Goal: Information Seeking & Learning: Learn about a topic

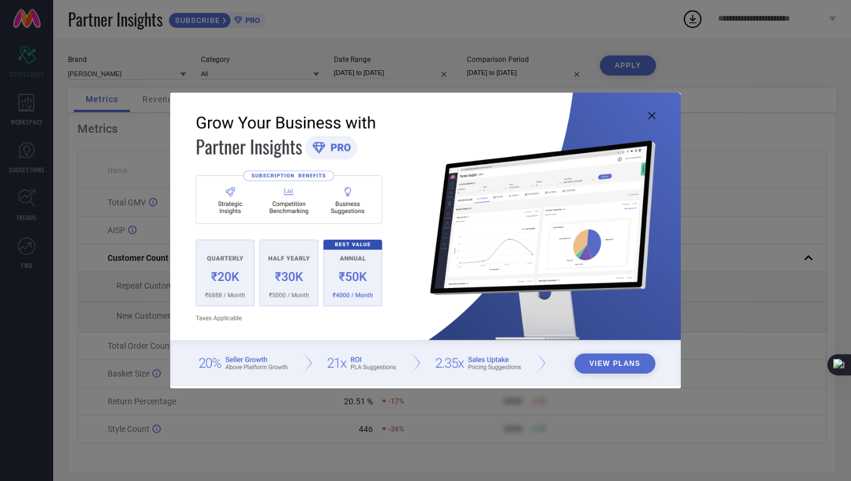
click at [650, 116] on icon at bounding box center [651, 115] width 7 height 7
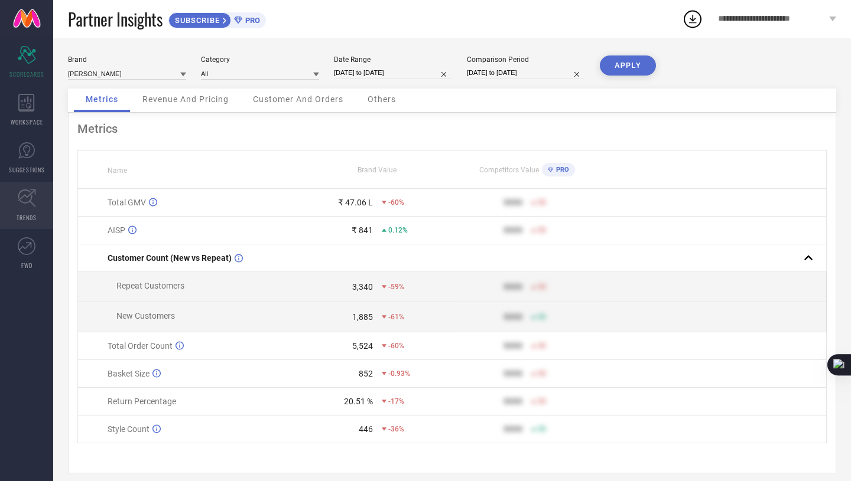
click at [28, 204] on icon at bounding box center [27, 198] width 18 height 18
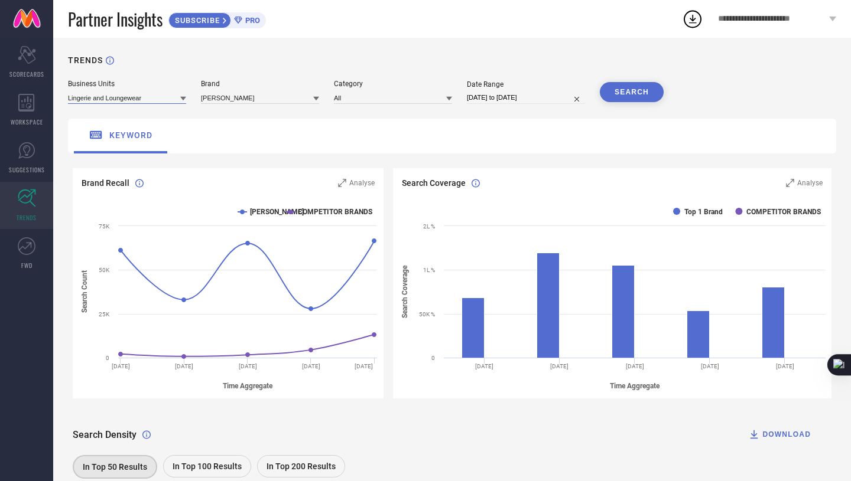
click at [136, 102] on input at bounding box center [127, 98] width 118 height 12
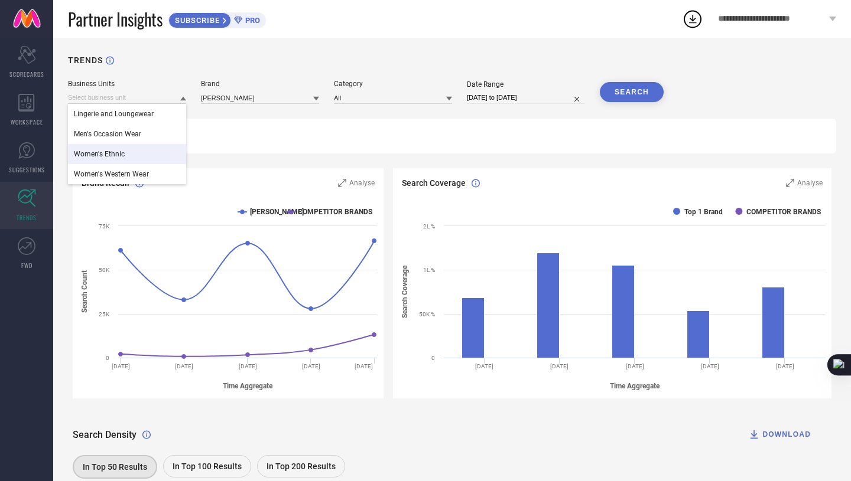
click at [139, 152] on div "Women's Ethnic" at bounding box center [127, 154] width 118 height 20
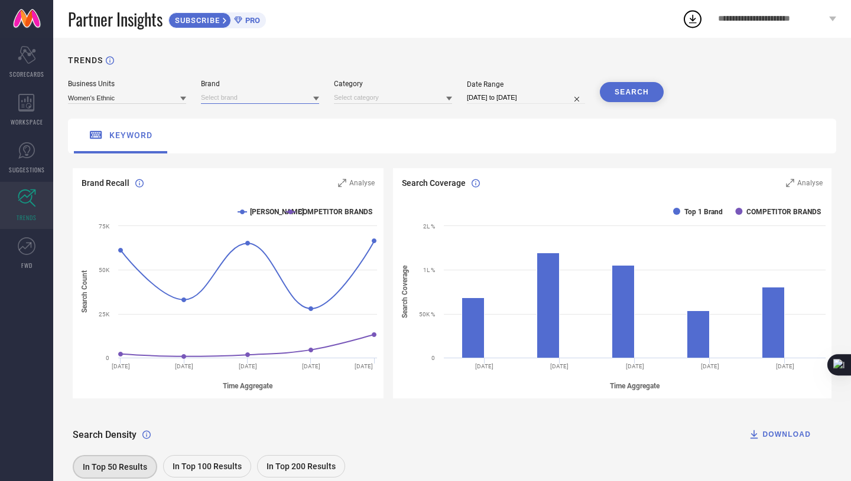
click at [223, 102] on input at bounding box center [260, 98] width 118 height 12
click at [222, 114] on span "[PERSON_NAME]" at bounding box center [234, 114] width 54 height 8
click at [378, 96] on input at bounding box center [393, 98] width 118 height 12
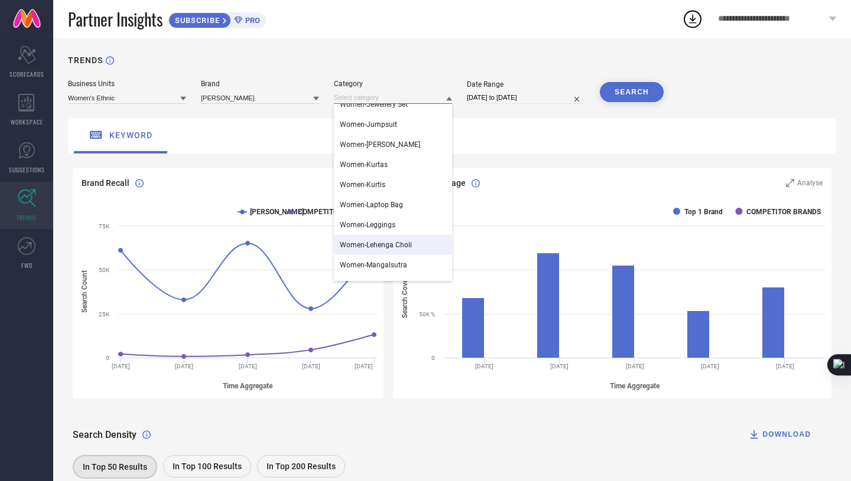
scroll to position [676, 0]
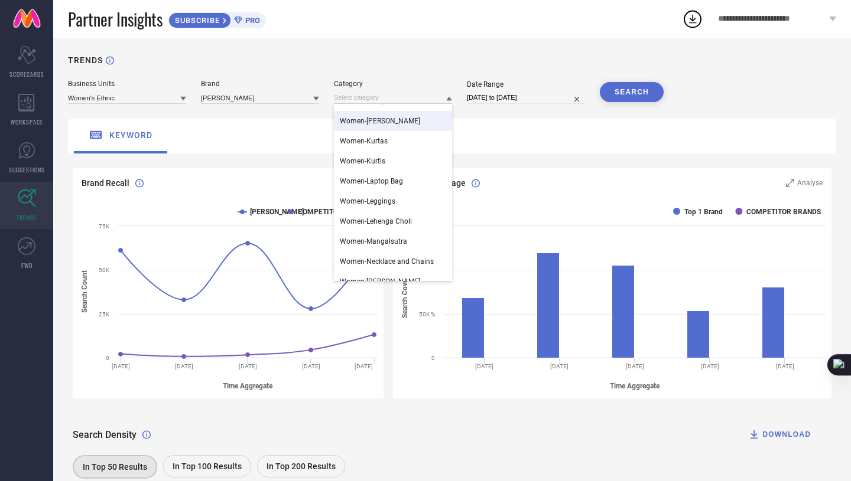
click at [384, 124] on span "Women-[PERSON_NAME]" at bounding box center [380, 121] width 80 height 8
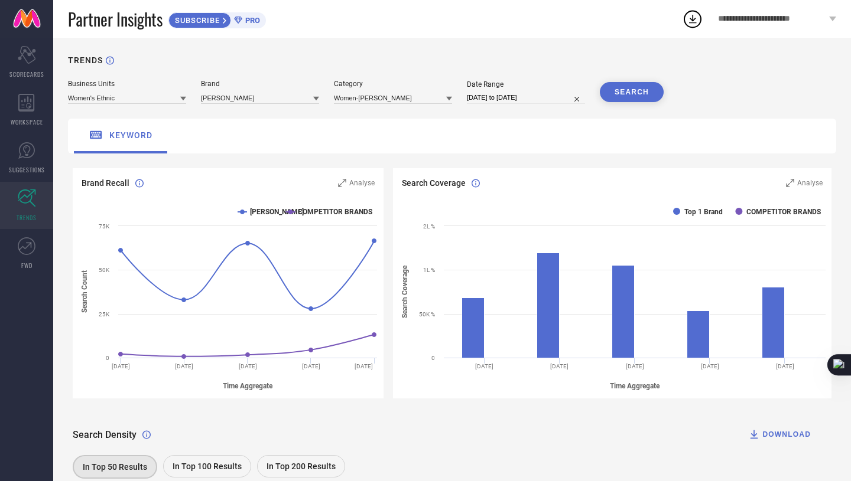
click at [604, 94] on button "SEARCH" at bounding box center [632, 92] width 64 height 20
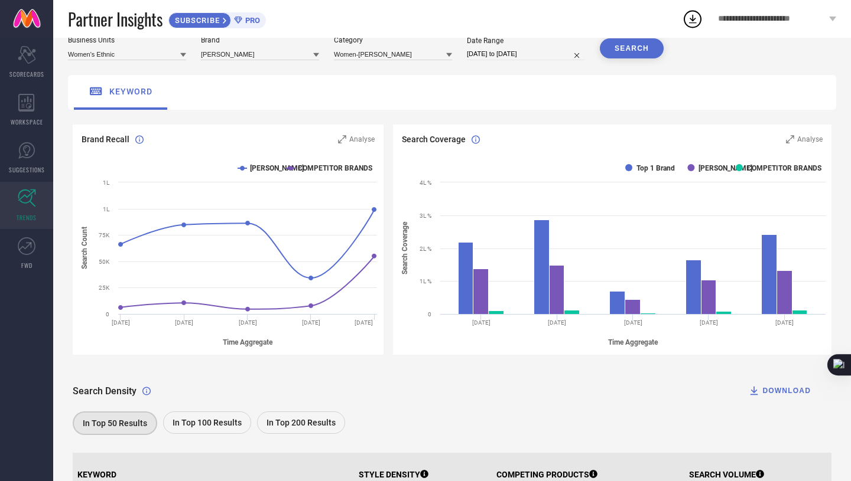
scroll to position [0, 0]
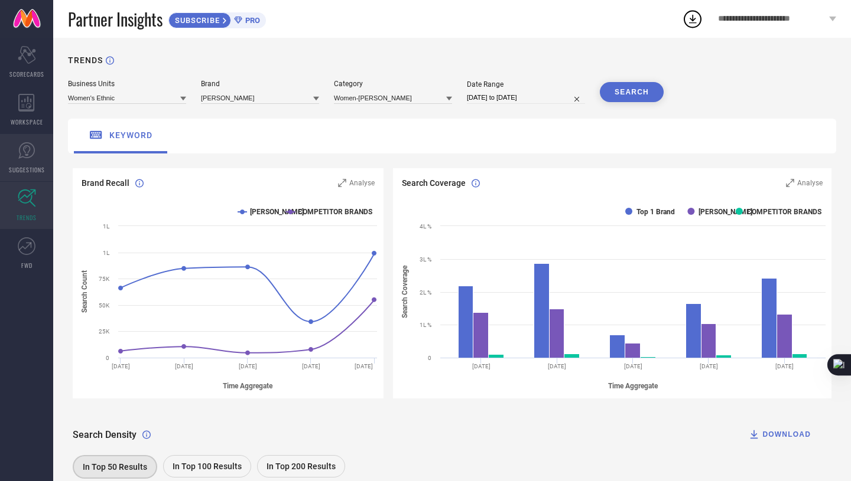
click at [31, 153] on icon at bounding box center [27, 151] width 18 height 18
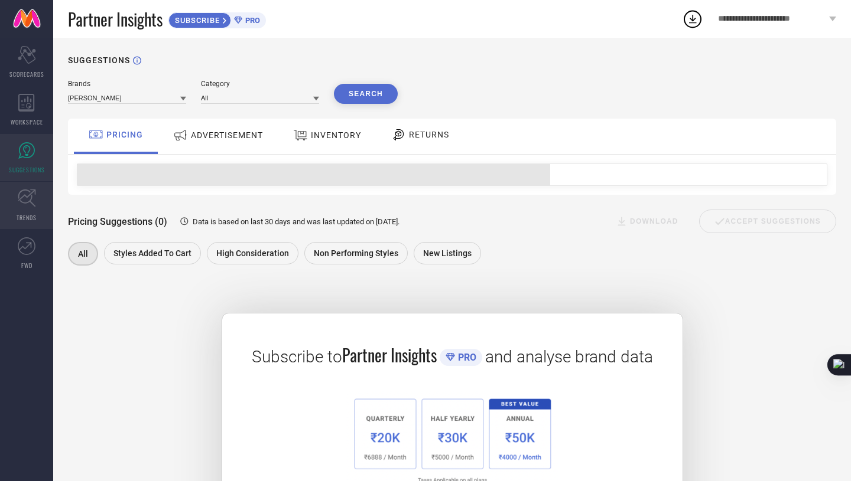
click at [28, 203] on icon at bounding box center [27, 198] width 18 height 18
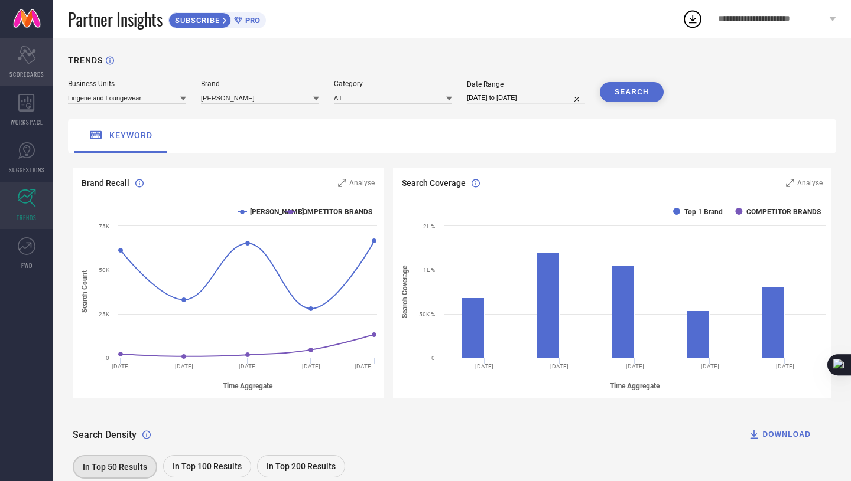
click at [34, 68] on div "Scorecard SCORECARDS" at bounding box center [26, 61] width 53 height 47
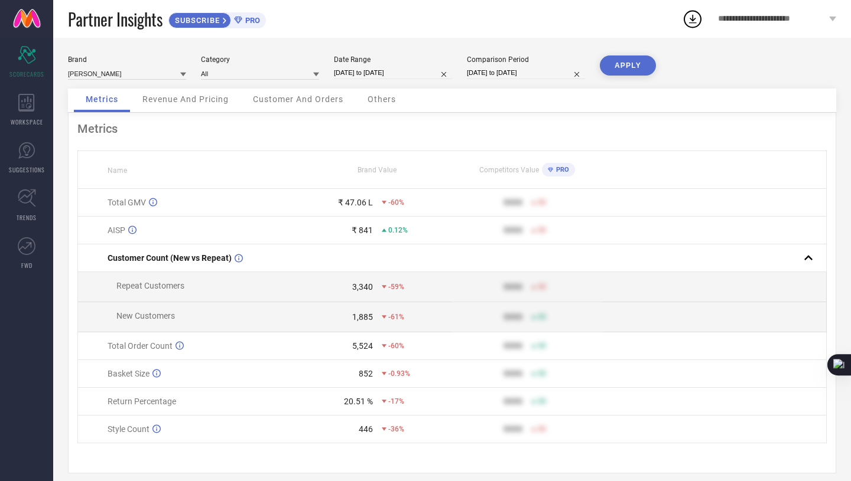
click at [182, 97] on span "Revenue And Pricing" at bounding box center [185, 99] width 86 height 9
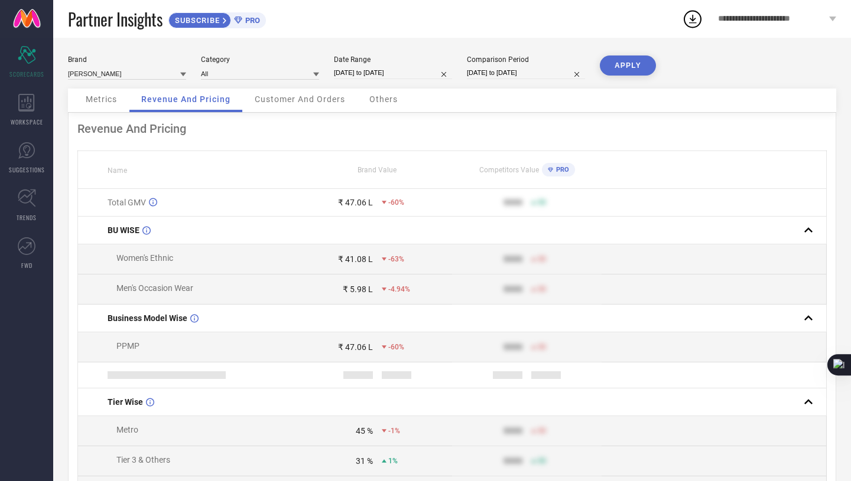
click at [279, 100] on span "Customer And Orders" at bounding box center [300, 99] width 90 height 9
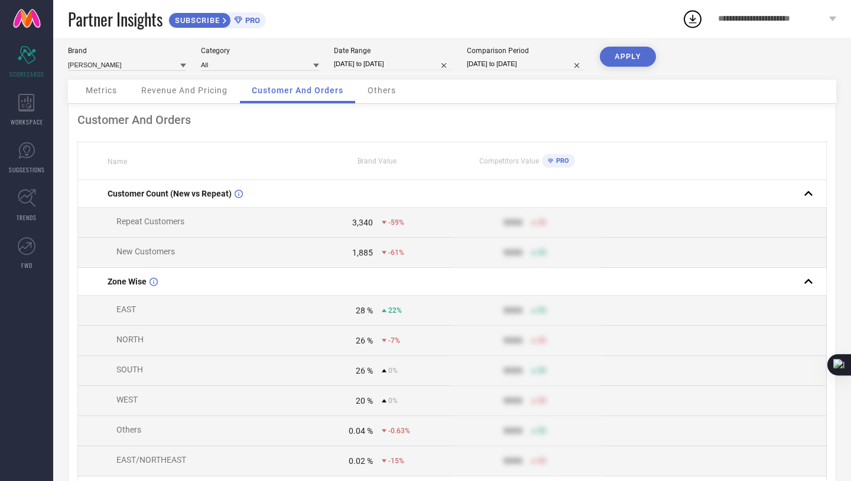
scroll to position [7, 0]
click at [380, 97] on div "Others" at bounding box center [382, 94] width 52 height 24
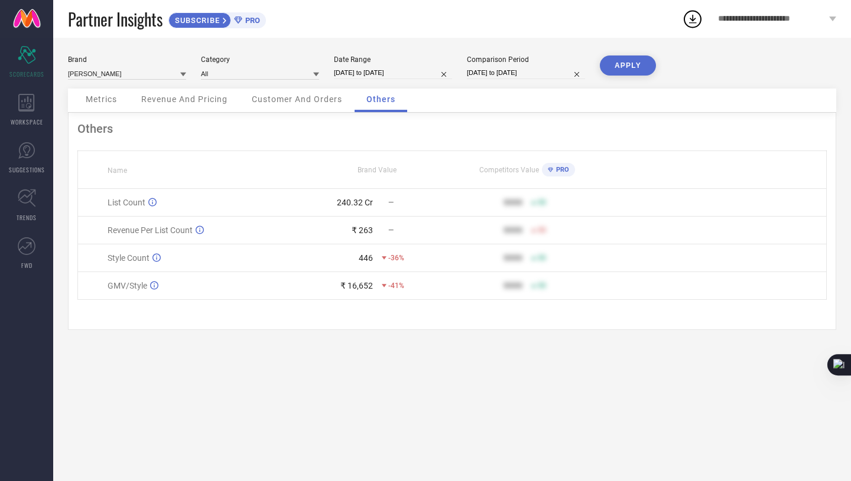
click at [327, 105] on div "Customer And Orders" at bounding box center [297, 101] width 114 height 24
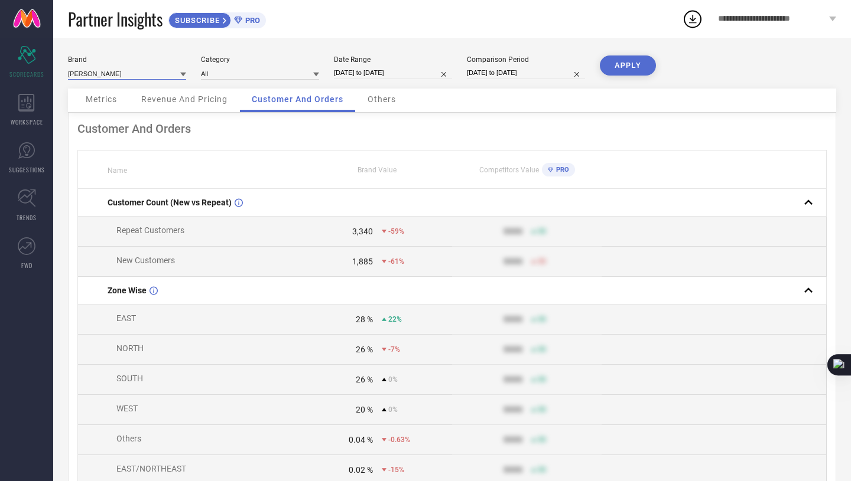
click at [145, 74] on input at bounding box center [127, 73] width 118 height 12
click at [138, 87] on div "[PERSON_NAME]" at bounding box center [127, 90] width 118 height 20
click at [35, 106] on div "WORKSPACE" at bounding box center [26, 109] width 53 height 47
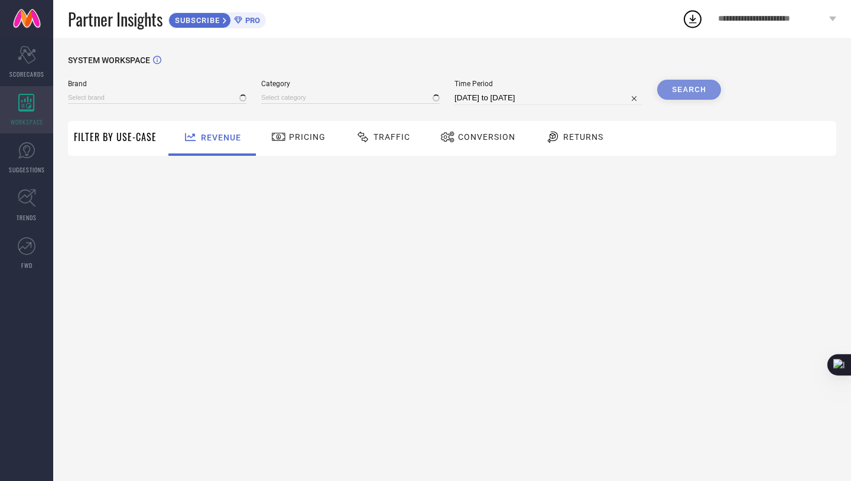
type input "[PERSON_NAME]"
type input "All"
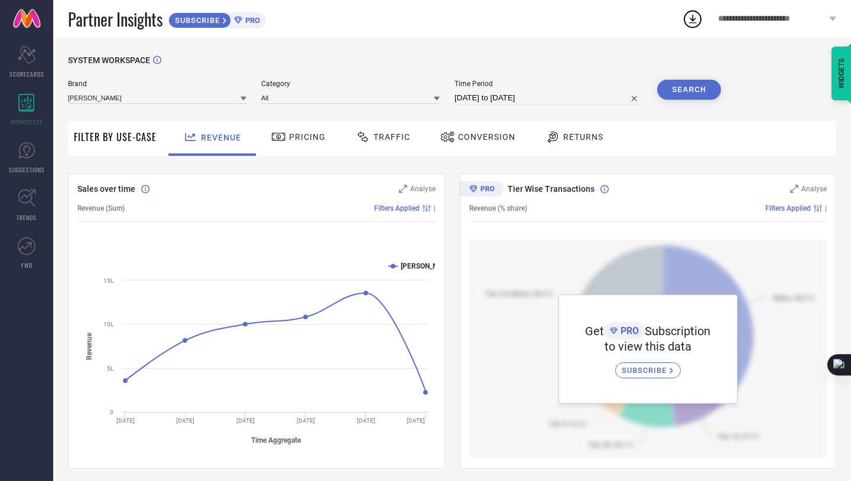
click at [393, 143] on div "Traffic" at bounding box center [383, 137] width 60 height 20
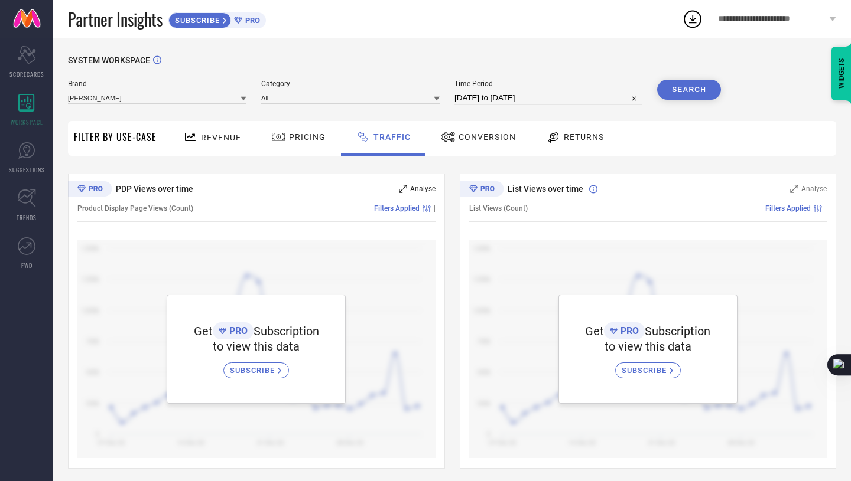
scroll to position [5, 0]
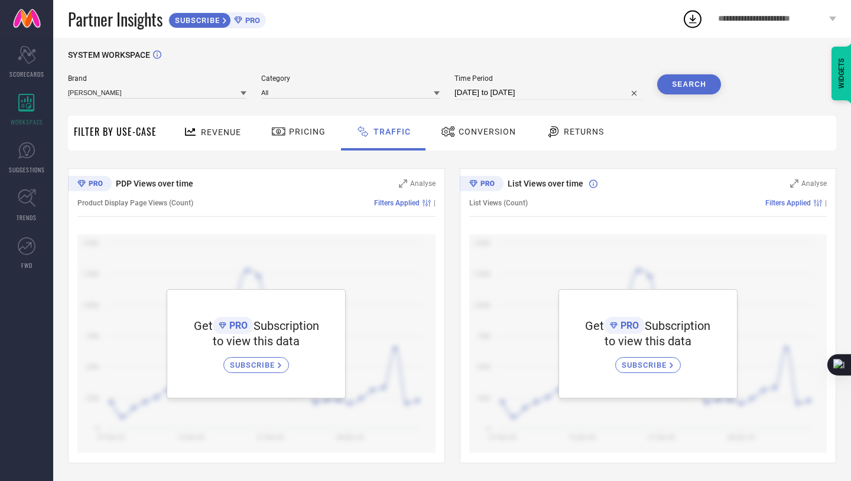
click at [471, 145] on div "Conversion" at bounding box center [478, 133] width 105 height 35
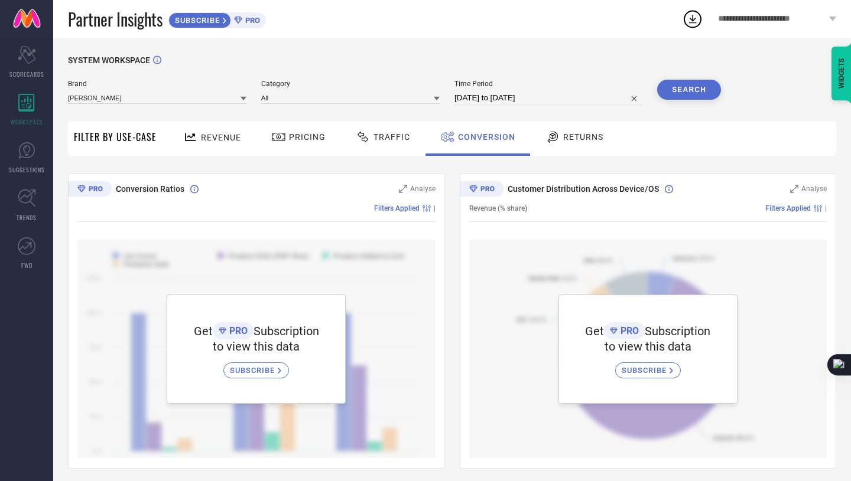
click at [394, 152] on div "Traffic" at bounding box center [383, 138] width 84 height 35
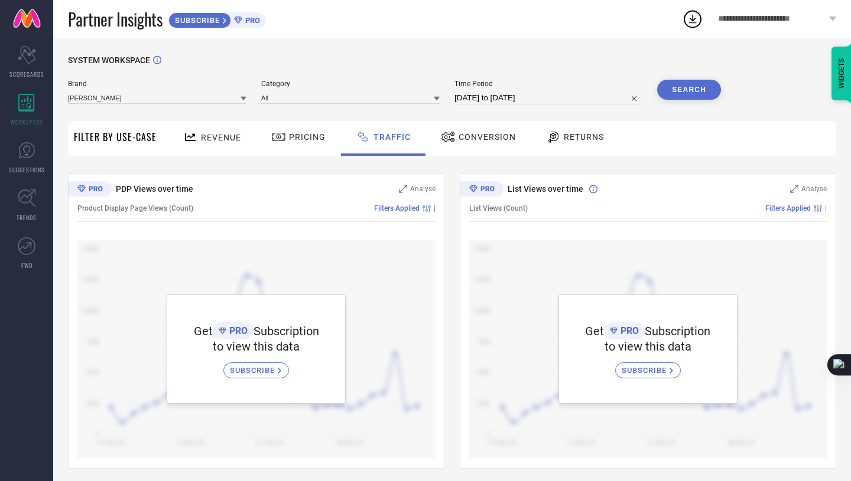
click at [313, 141] on span "Pricing" at bounding box center [307, 136] width 37 height 9
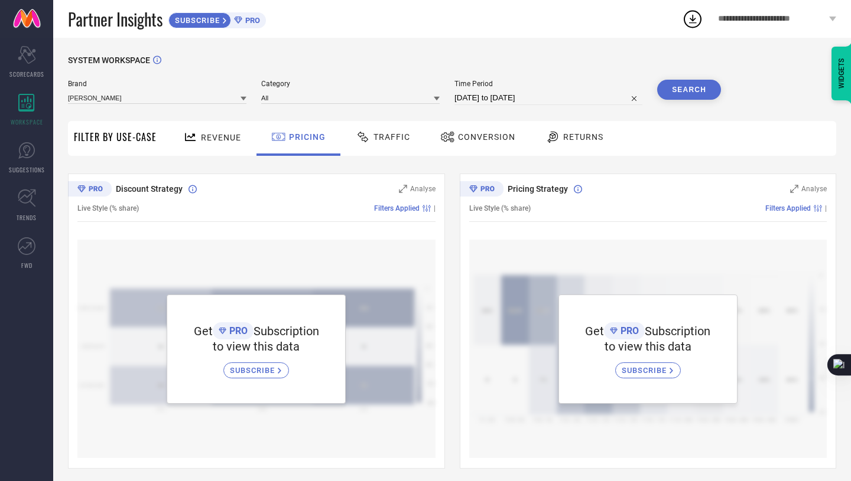
click at [216, 135] on span "Revenue" at bounding box center [221, 137] width 40 height 9
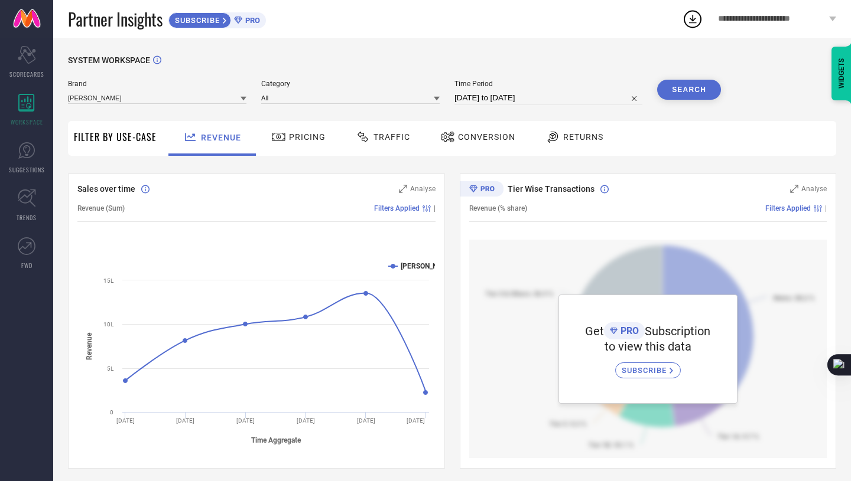
click at [292, 140] on span "Pricing" at bounding box center [307, 136] width 37 height 9
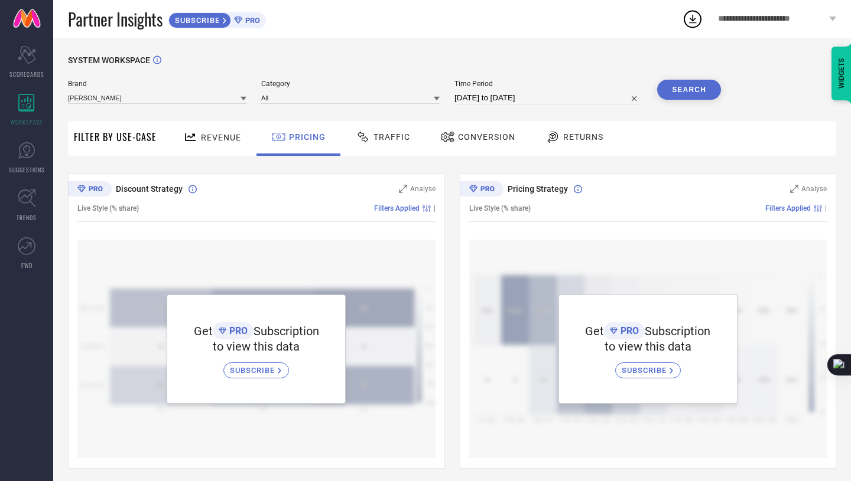
click at [207, 139] on span "Revenue" at bounding box center [221, 137] width 40 height 9
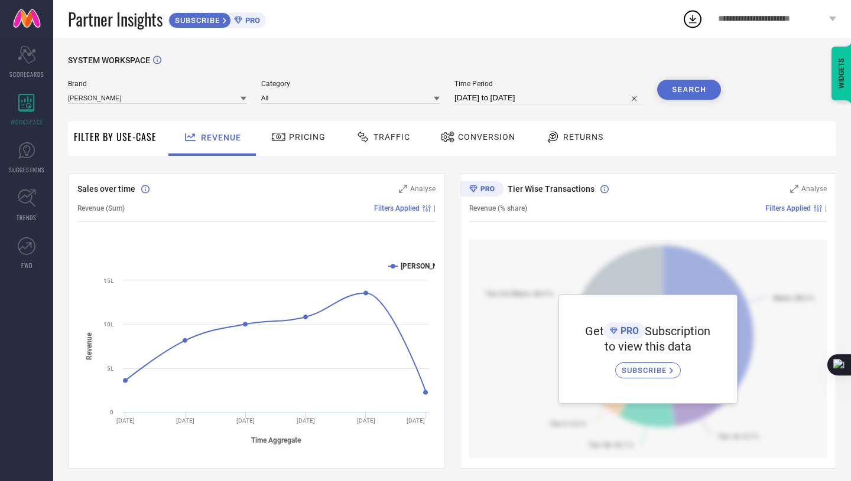
click at [376, 131] on div "Traffic" at bounding box center [383, 137] width 60 height 20
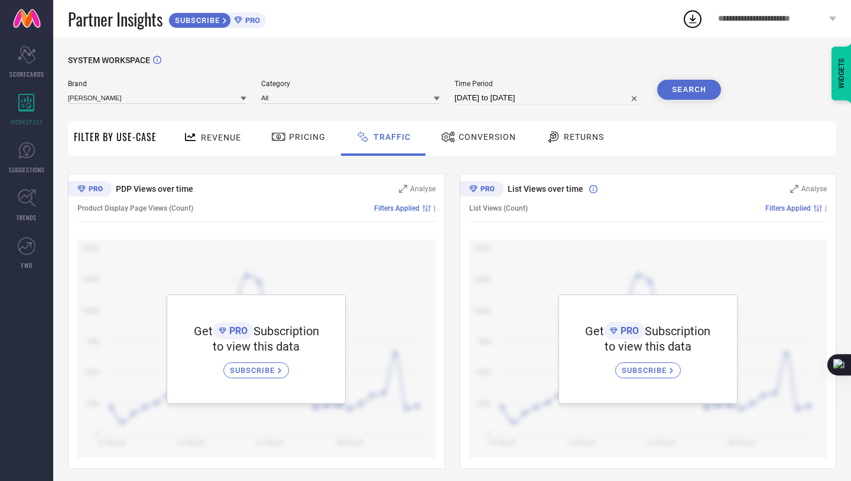
click at [232, 141] on span "Revenue" at bounding box center [221, 137] width 40 height 9
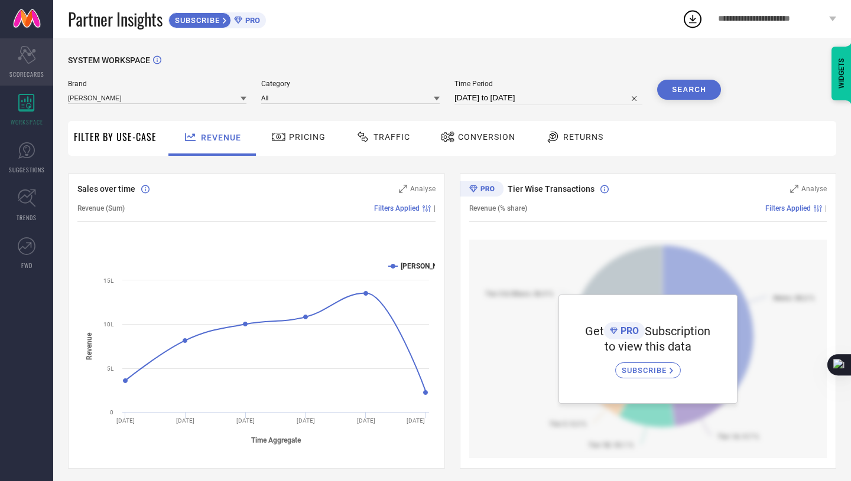
click at [38, 70] on span "SCORECARDS" at bounding box center [26, 74] width 35 height 9
